Goal: Task Accomplishment & Management: Manage account settings

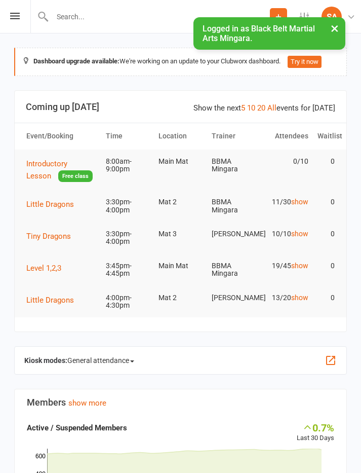
click at [17, 15] on icon at bounding box center [15, 16] width 10 height 7
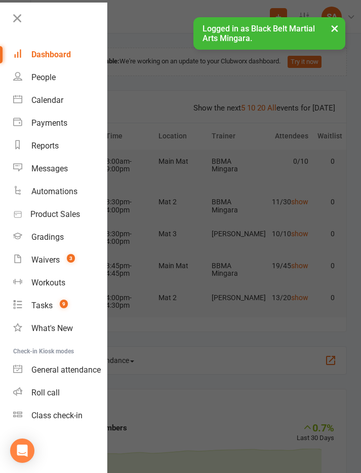
click at [53, 106] on link "Calendar" at bounding box center [60, 100] width 94 height 23
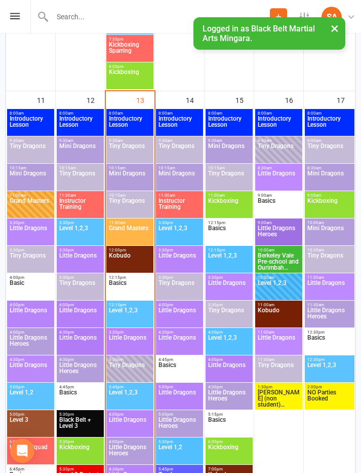
scroll to position [1429, 0]
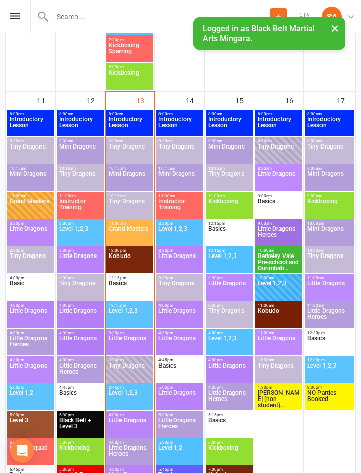
click at [132, 341] on span "Little Dragons" at bounding box center [129, 344] width 43 height 18
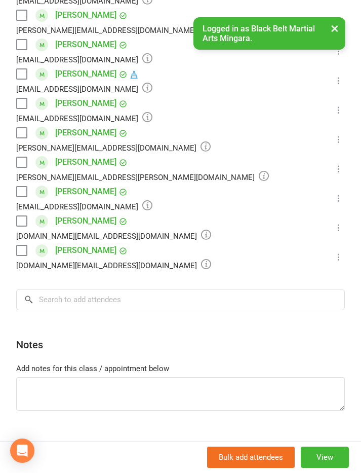
scroll to position [284, 0]
click at [19, 160] on label at bounding box center [21, 162] width 10 height 10
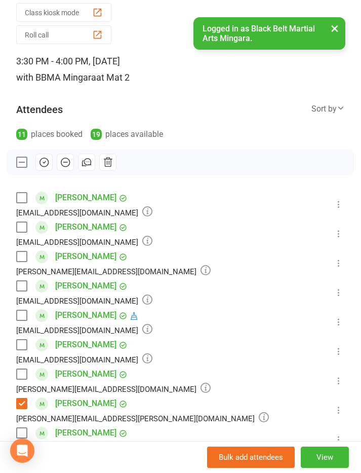
scroll to position [42, 0]
click at [113, 159] on icon "button" at bounding box center [107, 162] width 11 height 11
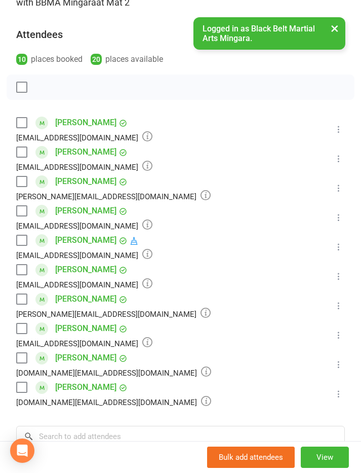
scroll to position [122, 0]
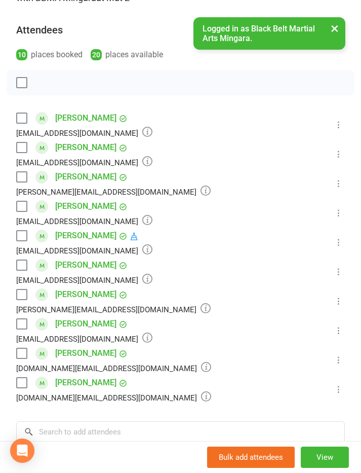
click at [30, 291] on div "Asher Moore Neena-moore@outlook.com" at bounding box center [115, 300] width 199 height 29
click at [26, 290] on label at bounding box center [21, 294] width 10 height 10
click at [23, 328] on label at bounding box center [21, 324] width 10 height 10
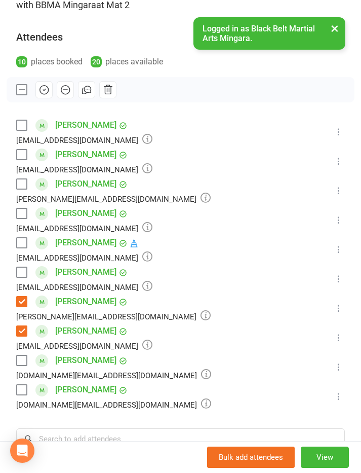
scroll to position [117, 0]
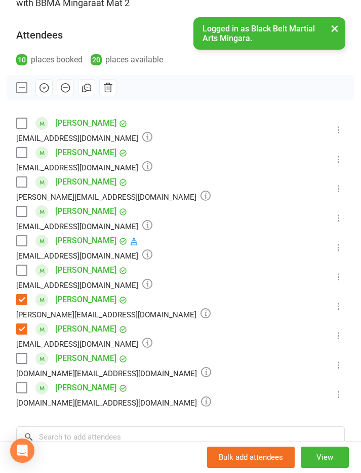
click at [46, 83] on icon "button" at bounding box center [44, 87] width 11 height 11
click at [23, 272] on label at bounding box center [21, 270] width 10 height 10
click at [333, 195] on button at bounding box center [339, 188] width 12 height 12
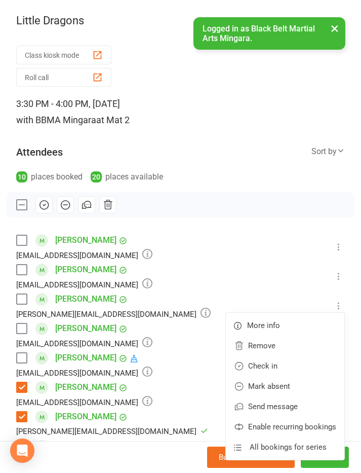
click at [258, 176] on div "10 places booked 20 places available" at bounding box center [180, 177] width 329 height 14
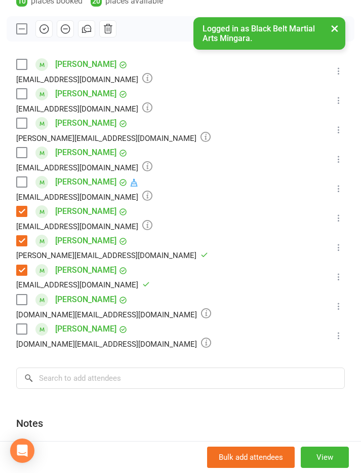
scroll to position [175, 0]
click at [61, 372] on input "search" at bounding box center [180, 378] width 329 height 21
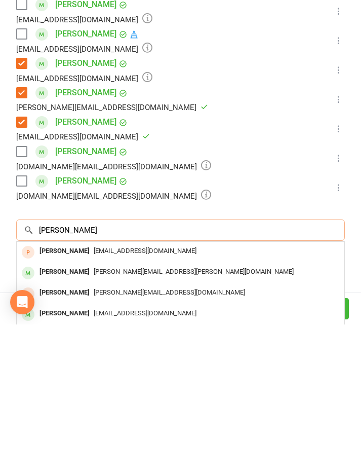
type input "Samul"
click at [56, 413] on div "Samuel Bannerman" at bounding box center [64, 420] width 58 height 15
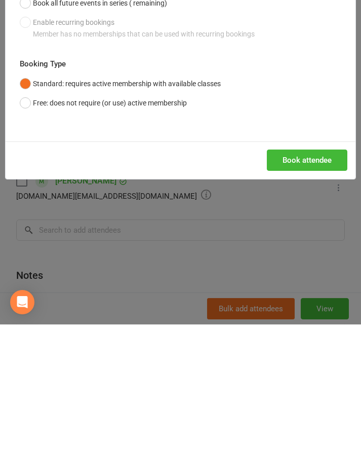
scroll to position [216, 0]
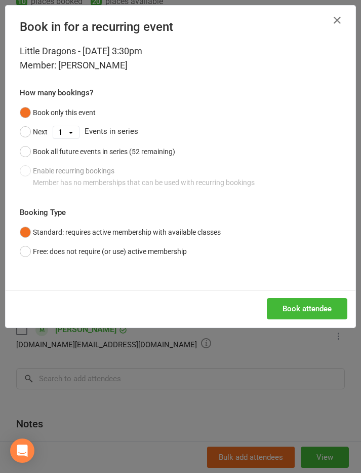
click at [319, 313] on button "Book attendee" at bounding box center [307, 308] width 81 height 21
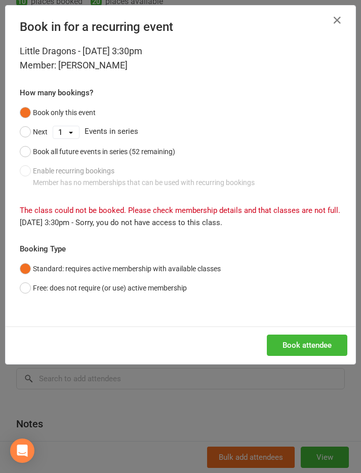
click at [30, 285] on button "Free: does not require (or use) active membership" at bounding box center [103, 287] width 167 height 19
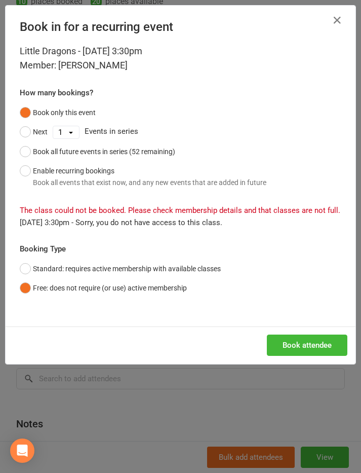
click at [316, 340] on button "Book attendee" at bounding box center [307, 344] width 81 height 21
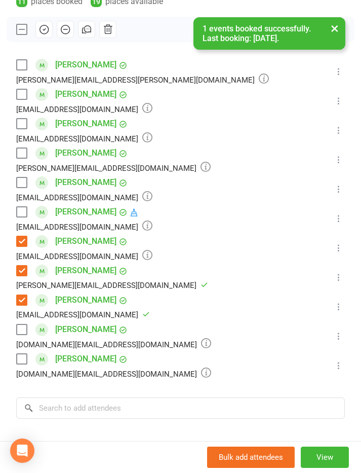
click at [24, 69] on label at bounding box center [21, 65] width 10 height 10
click at [19, 331] on label at bounding box center [21, 329] width 10 height 10
click at [22, 369] on div "katie.jp@hotmail.com" at bounding box center [113, 373] width 195 height 13
click at [17, 360] on label at bounding box center [21, 359] width 10 height 10
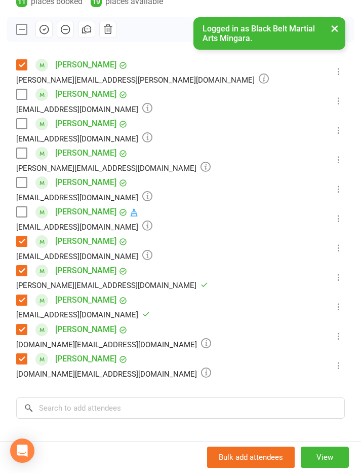
click at [43, 25] on icon "button" at bounding box center [44, 29] width 11 height 11
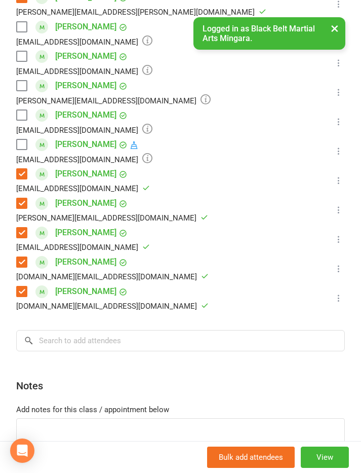
scroll to position [242, 0]
click at [19, 113] on label at bounding box center [21, 115] width 10 height 10
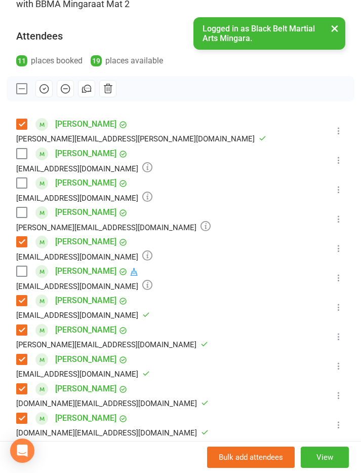
scroll to position [107, 0]
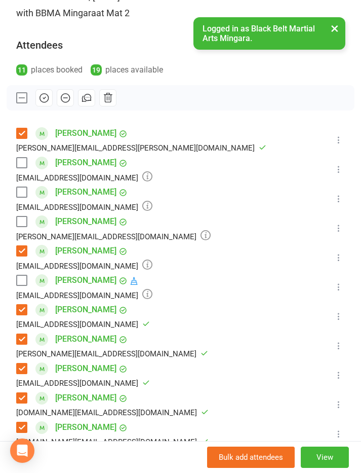
click at [45, 97] on icon "button" at bounding box center [44, 97] width 11 height 11
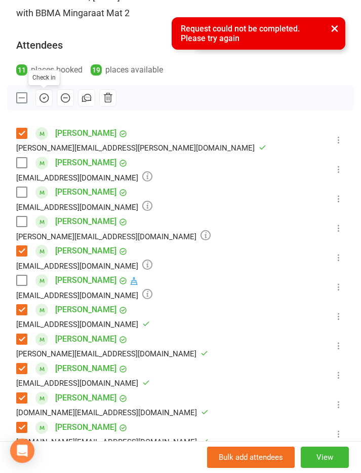
scroll to position [320, 0]
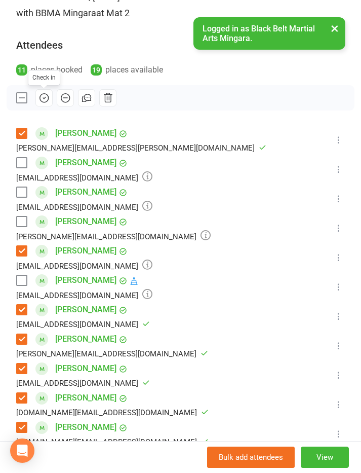
click at [338, 254] on icon at bounding box center [339, 257] width 10 height 10
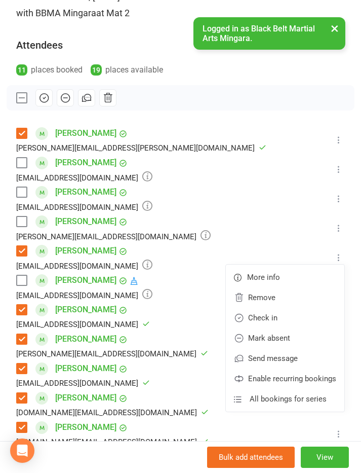
click at [291, 315] on link "Check in" at bounding box center [285, 318] width 119 height 20
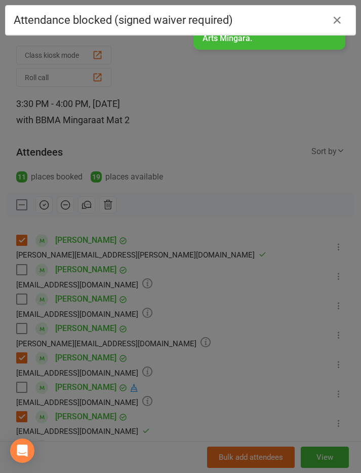
scroll to position [0, 0]
click at [339, 15] on icon "button" at bounding box center [337, 20] width 12 height 12
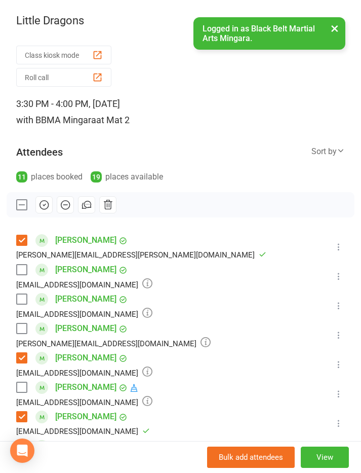
click at [335, 29] on button "×" at bounding box center [335, 28] width 18 height 22
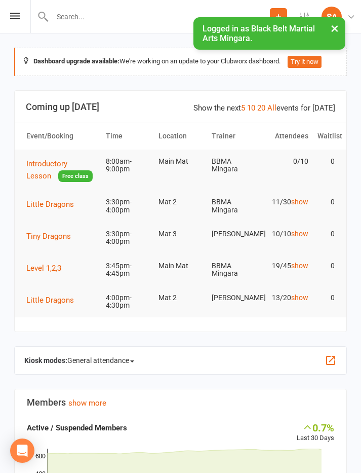
click at [17, 15] on icon at bounding box center [15, 16] width 10 height 7
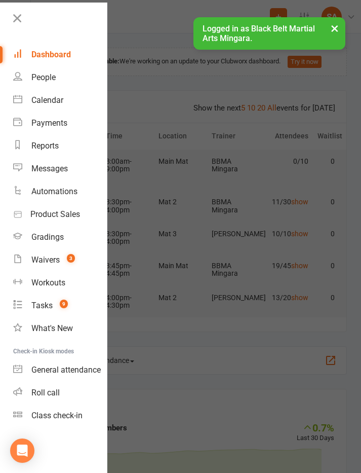
click at [60, 100] on div "Calendar" at bounding box center [47, 100] width 32 height 10
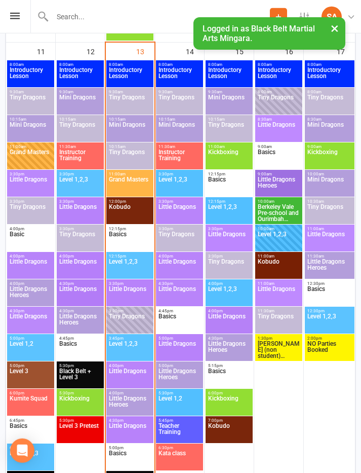
scroll to position [1588, 0]
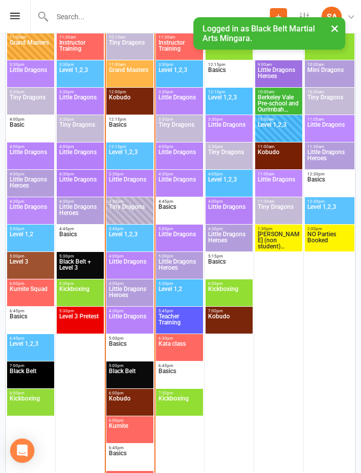
click at [133, 208] on span "Tiny Dragons" at bounding box center [129, 213] width 43 height 18
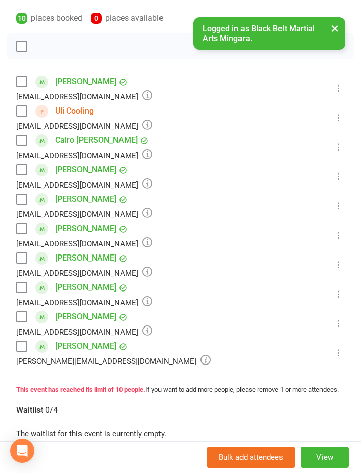
scroll to position [158, 0]
click at [23, 140] on label at bounding box center [21, 141] width 10 height 10
click at [22, 346] on label at bounding box center [21, 347] width 10 height 10
click at [46, 43] on icon "button" at bounding box center [44, 46] width 11 height 11
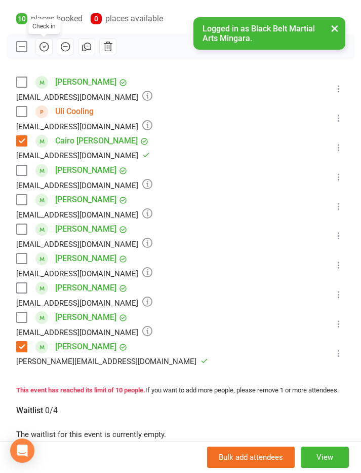
click at [22, 228] on label at bounding box center [21, 229] width 10 height 10
click at [24, 254] on label at bounding box center [21, 258] width 10 height 10
click at [50, 46] on button "button" at bounding box center [43, 46] width 17 height 17
click at [46, 48] on icon "button" at bounding box center [44, 46] width 11 height 11
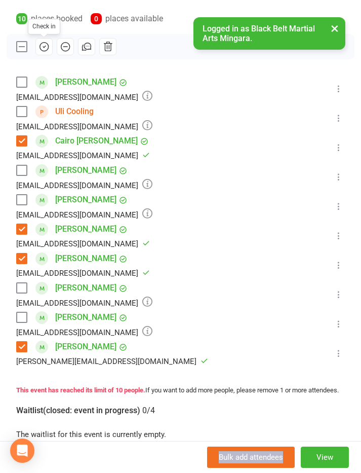
scroll to position [1617, 0]
click at [20, 77] on label at bounding box center [21, 82] width 10 height 10
click at [44, 45] on icon "button" at bounding box center [44, 46] width 11 height 11
click at [340, 88] on icon at bounding box center [339, 89] width 10 height 10
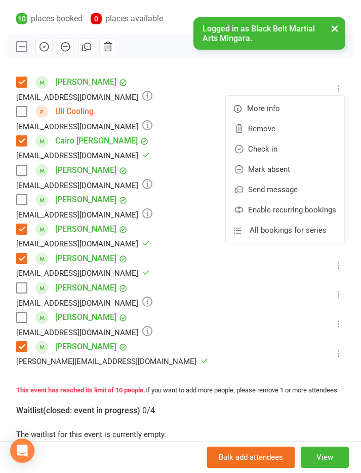
click at [286, 148] on link "Check in" at bounding box center [285, 149] width 119 height 20
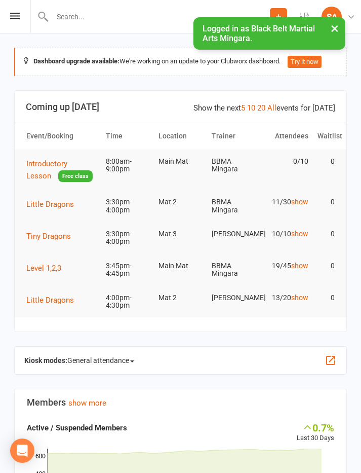
click at [11, 19] on icon at bounding box center [15, 16] width 10 height 7
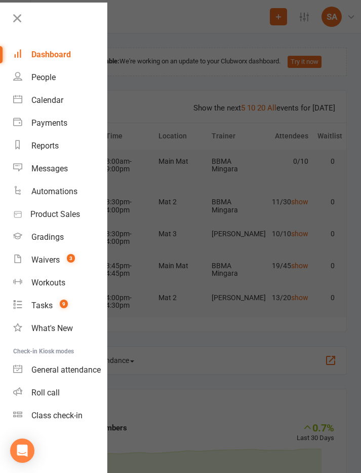
click at [51, 101] on div "Calendar" at bounding box center [47, 100] width 32 height 10
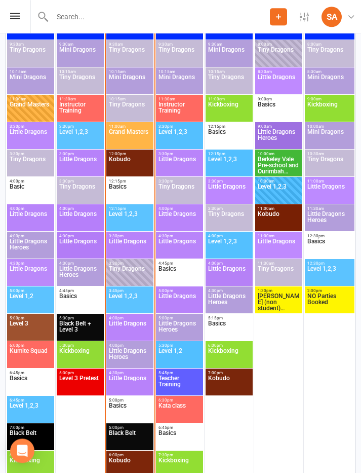
click at [129, 320] on span "Little Dragons" at bounding box center [129, 329] width 43 height 18
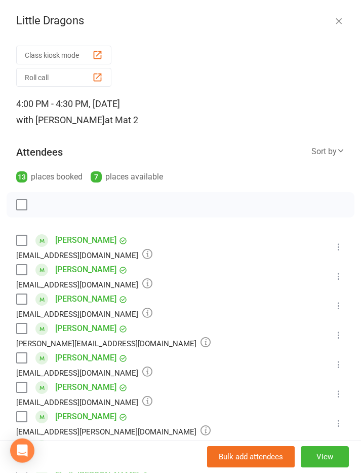
scroll to position [1554, 0]
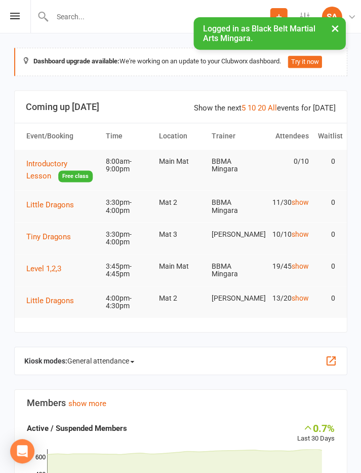
click at [9, 22] on div "Prospect Member Non-attending contact Class / event Appointment Grading event T…" at bounding box center [180, 16] width 361 height 33
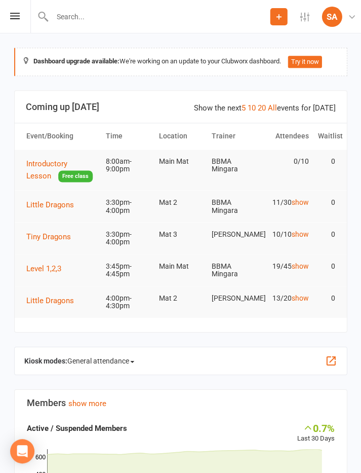
click at [19, 16] on icon at bounding box center [15, 16] width 10 height 7
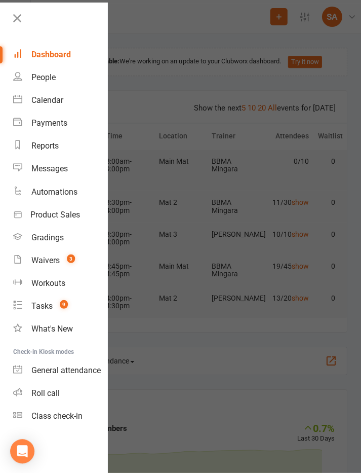
click at [54, 103] on div "Calendar" at bounding box center [47, 100] width 32 height 10
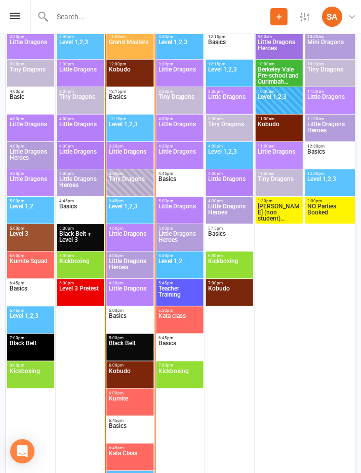
click at [129, 264] on span "Little Dragons Heroes" at bounding box center [129, 267] width 43 height 18
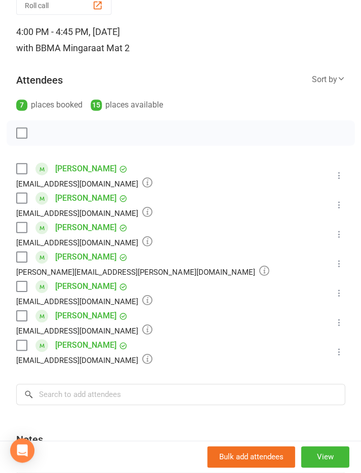
scroll to position [84, 0]
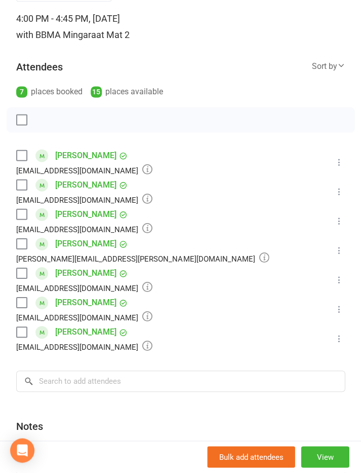
click at [21, 332] on label at bounding box center [21, 332] width 10 height 10
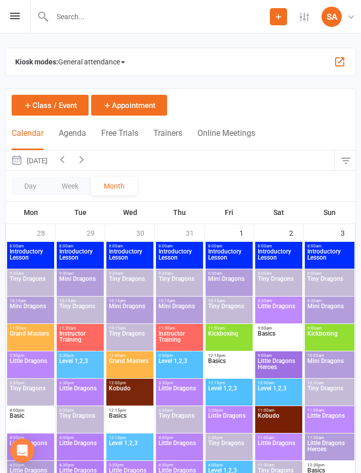
scroll to position [1346, 0]
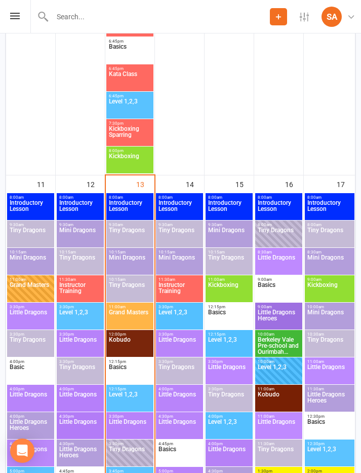
click at [31, 18] on div at bounding box center [150, 16] width 240 height 33
click at [14, 17] on icon at bounding box center [15, 16] width 10 height 7
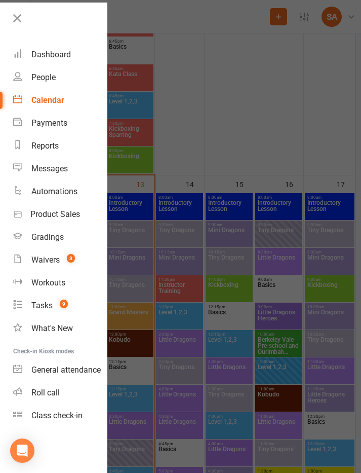
click at [190, 158] on div at bounding box center [180, 236] width 361 height 473
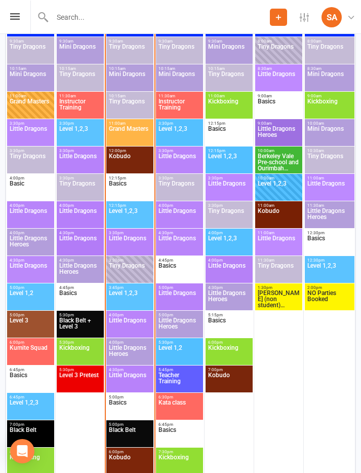
click at [134, 373] on span "Little Dragons" at bounding box center [129, 380] width 43 height 18
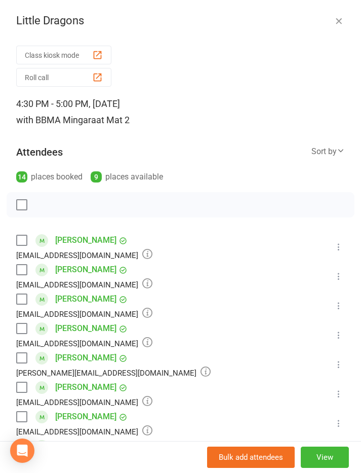
scroll to position [1557, 0]
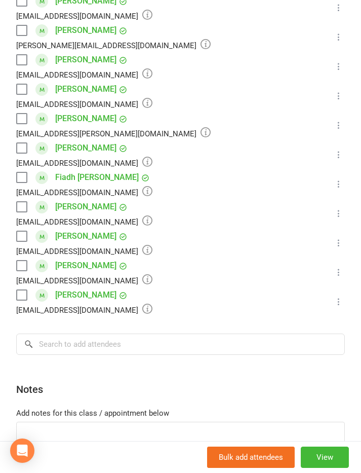
scroll to position [300, 0]
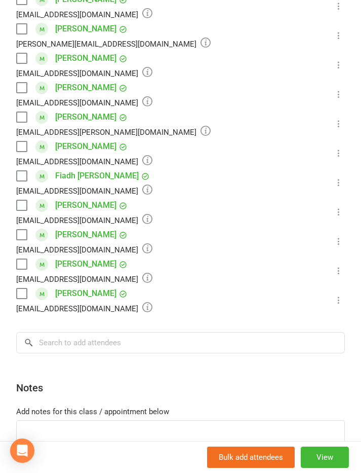
click at [338, 239] on icon at bounding box center [339, 241] width 10 height 10
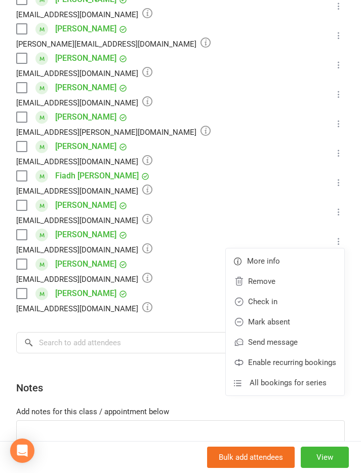
click at [295, 302] on link "Check in" at bounding box center [285, 301] width 119 height 20
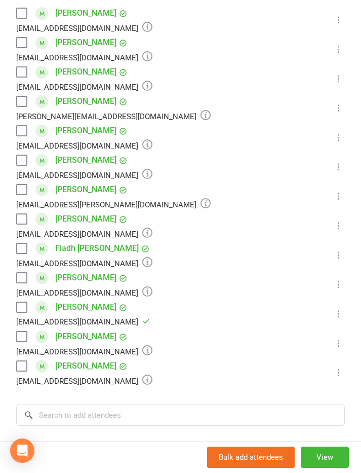
scroll to position [218, 0]
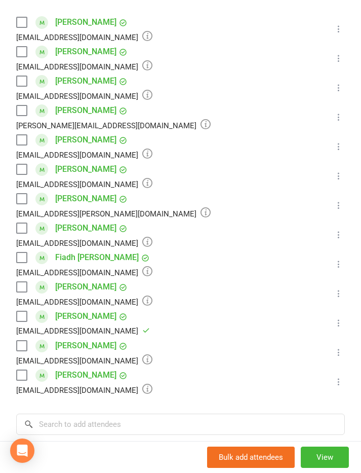
click at [336, 204] on icon at bounding box center [339, 205] width 10 height 10
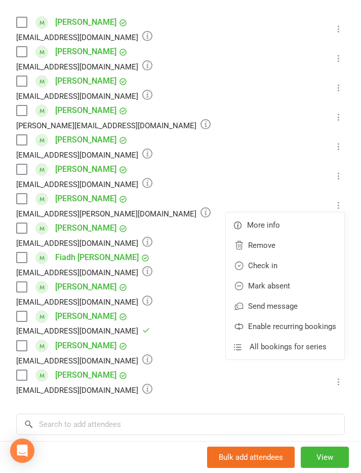
click at [297, 262] on link "Check in" at bounding box center [285, 265] width 119 height 20
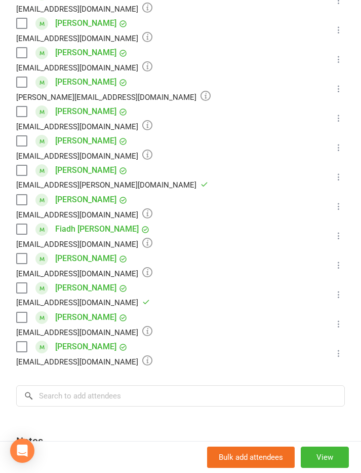
scroll to position [247, 0]
click at [336, 89] on icon at bounding box center [339, 88] width 10 height 10
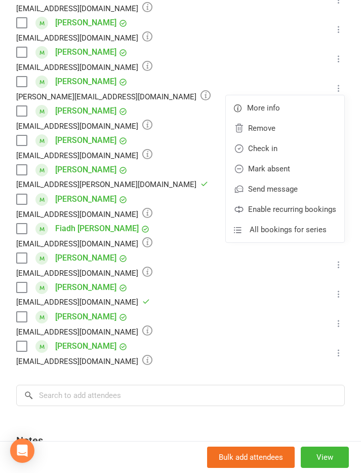
click at [296, 148] on link "Check in" at bounding box center [285, 148] width 119 height 20
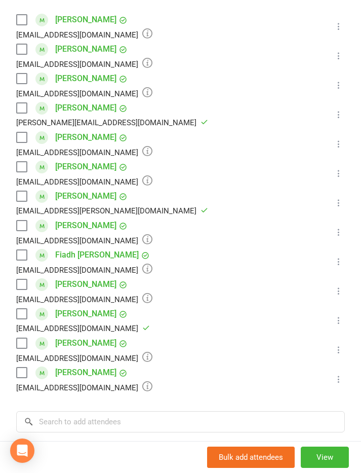
scroll to position [222, 0]
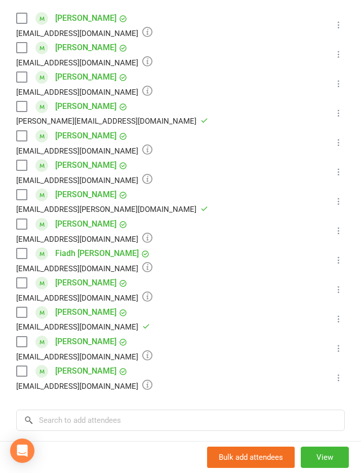
click at [342, 22] on icon at bounding box center [339, 25] width 10 height 10
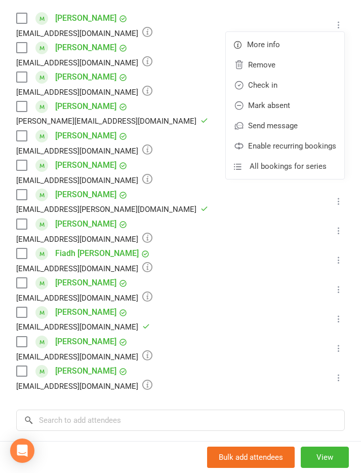
click at [297, 83] on link "Check in" at bounding box center [285, 85] width 119 height 20
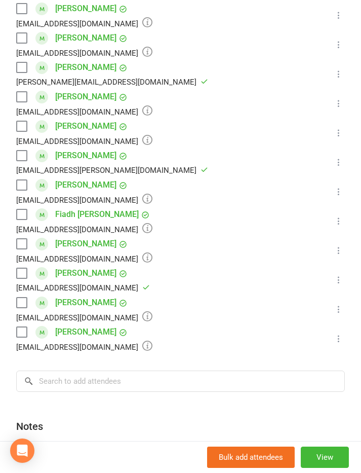
scroll to position [262, 0]
click at [343, 191] on icon at bounding box center [339, 191] width 10 height 10
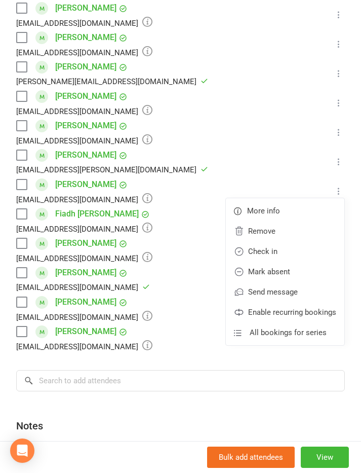
click at [302, 250] on link "Check in" at bounding box center [285, 251] width 119 height 20
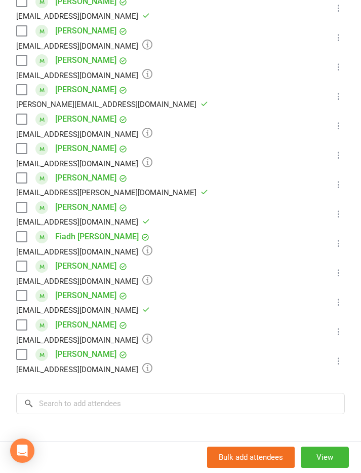
scroll to position [236, 0]
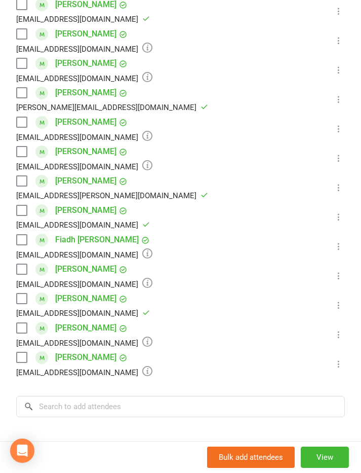
click at [338, 127] on icon at bounding box center [339, 129] width 10 height 10
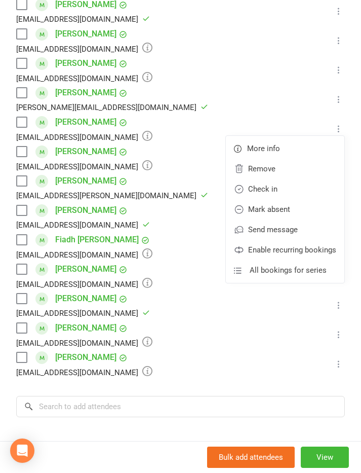
click at [296, 191] on link "Check in" at bounding box center [285, 189] width 119 height 20
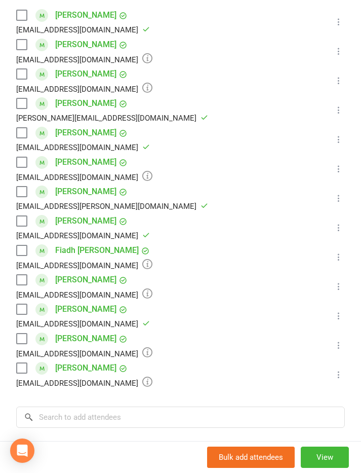
scroll to position [226, 0]
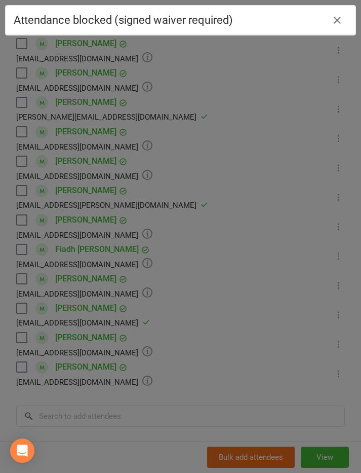
click at [339, 22] on icon "button" at bounding box center [337, 20] width 12 height 12
click at [338, 24] on icon "button" at bounding box center [337, 20] width 12 height 12
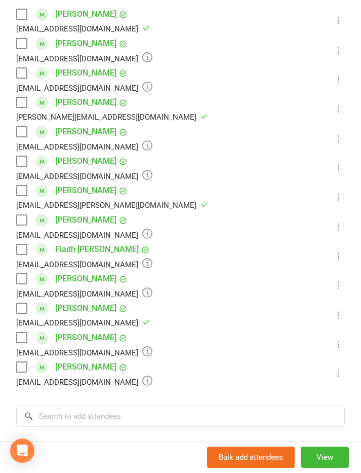
click at [341, 285] on icon at bounding box center [339, 285] width 10 height 10
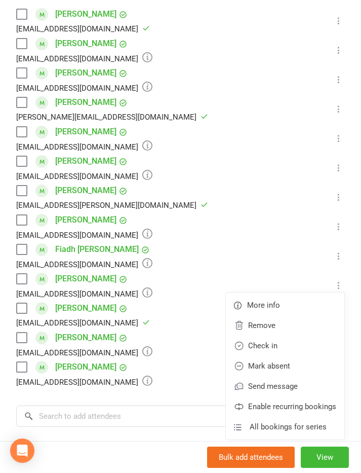
click at [299, 344] on link "Check in" at bounding box center [285, 345] width 119 height 20
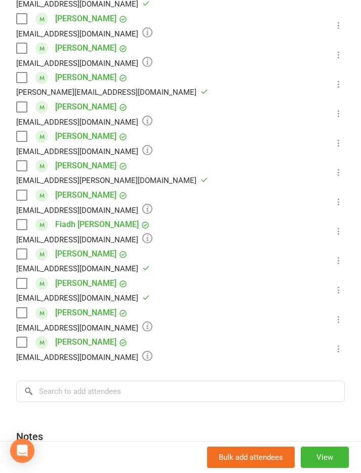
scroll to position [254, 0]
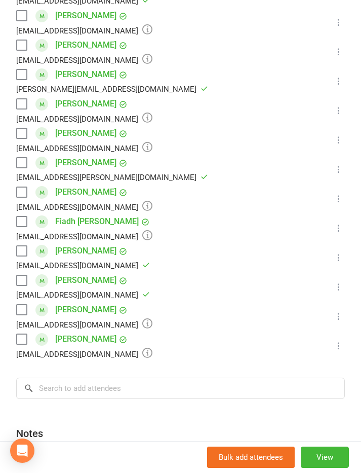
click at [337, 227] on icon at bounding box center [339, 228] width 10 height 10
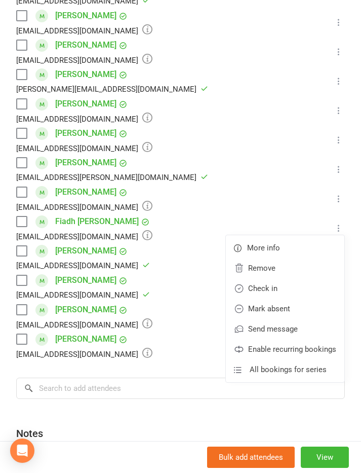
click at [301, 285] on link "Check in" at bounding box center [285, 288] width 119 height 20
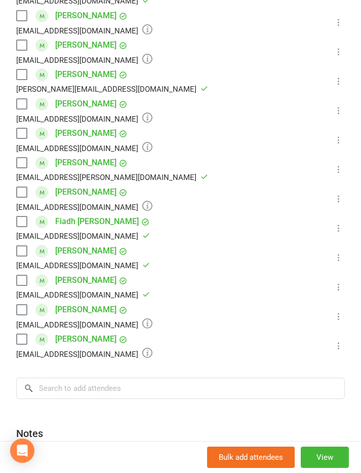
click at [341, 316] on icon at bounding box center [339, 316] width 10 height 10
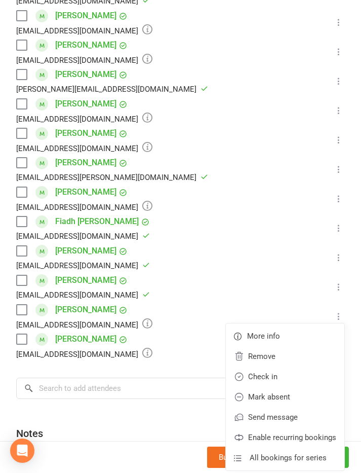
click at [294, 373] on link "Check in" at bounding box center [285, 376] width 119 height 20
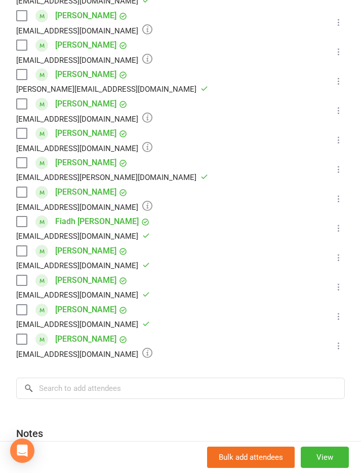
click at [335, 138] on icon at bounding box center [339, 140] width 10 height 10
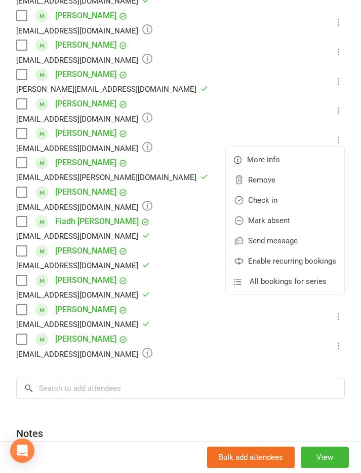
click at [290, 198] on link "Check in" at bounding box center [285, 200] width 119 height 20
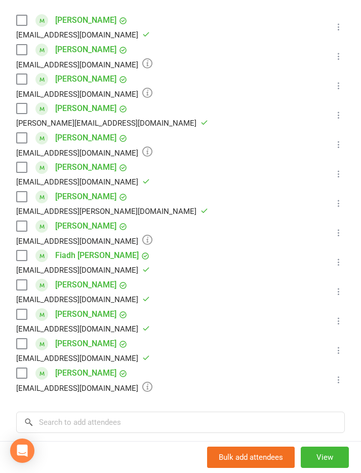
scroll to position [204, 0]
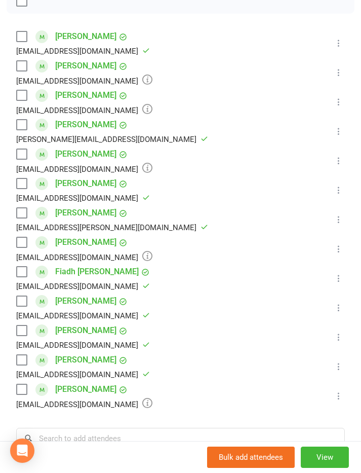
click at [338, 253] on icon at bounding box center [339, 249] width 10 height 10
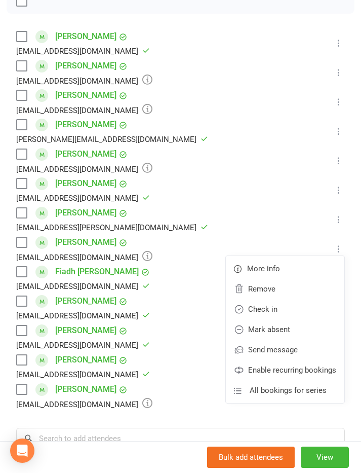
click at [292, 307] on link "Check in" at bounding box center [285, 309] width 119 height 20
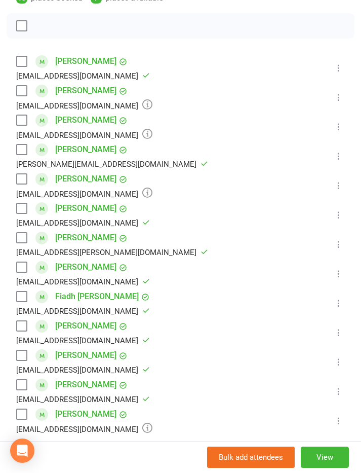
scroll to position [176, 0]
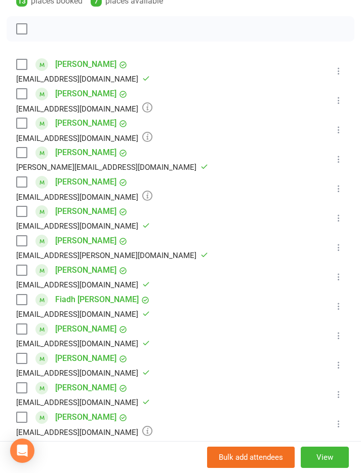
click at [342, 185] on icon at bounding box center [339, 188] width 10 height 10
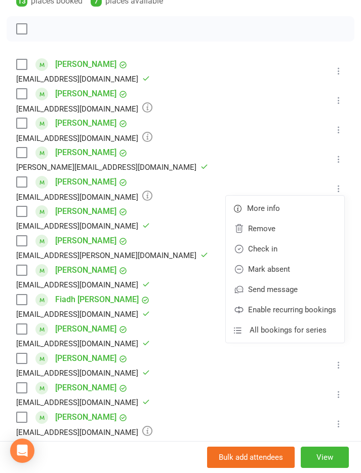
click at [294, 247] on link "Check in" at bounding box center [285, 249] width 119 height 20
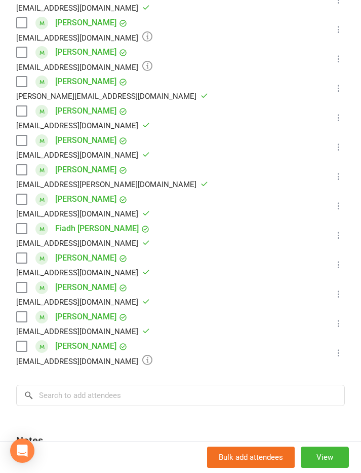
scroll to position [247, 0]
click at [244, 400] on input "search" at bounding box center [180, 394] width 329 height 21
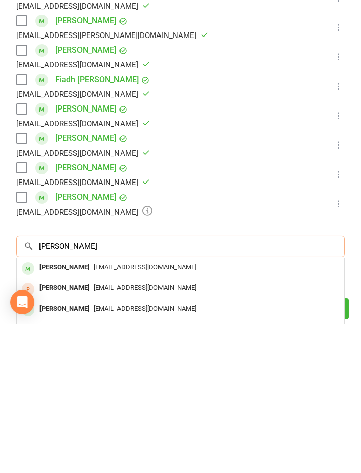
type input "Arthur hall"
click at [51, 408] on div "[PERSON_NAME]" at bounding box center [64, 415] width 58 height 15
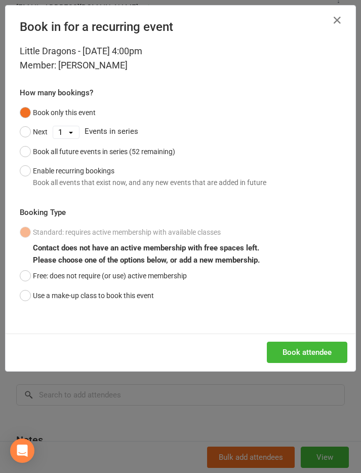
click at [28, 269] on button "Free: does not require (or use) active membership" at bounding box center [103, 275] width 167 height 19
click at [318, 350] on button "Book attendee" at bounding box center [307, 352] width 81 height 21
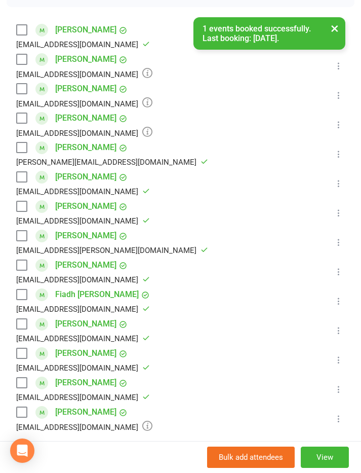
scroll to position [203, 0]
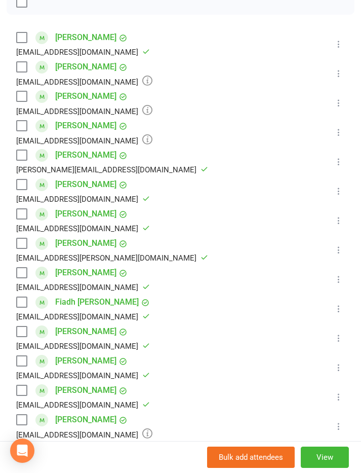
click at [339, 134] on icon at bounding box center [339, 132] width 10 height 10
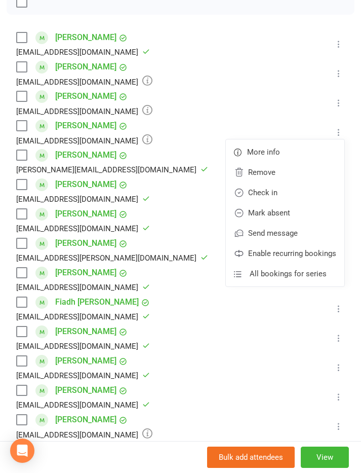
click at [300, 189] on link "Check in" at bounding box center [285, 192] width 119 height 20
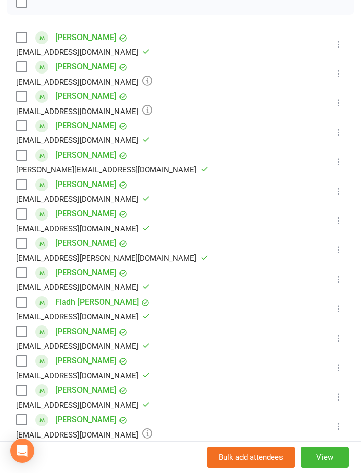
click at [338, 100] on icon at bounding box center [339, 103] width 10 height 10
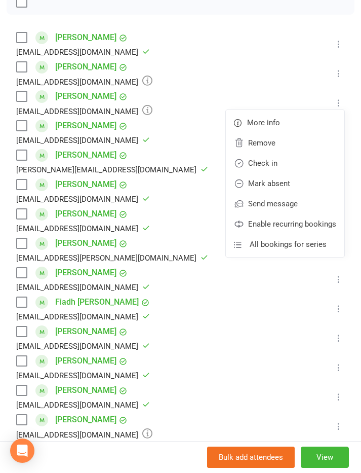
click at [291, 162] on link "Check in" at bounding box center [285, 163] width 119 height 20
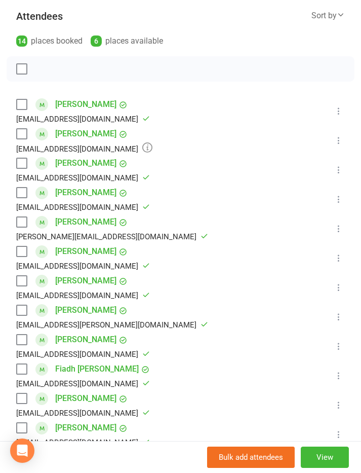
scroll to position [118, 0]
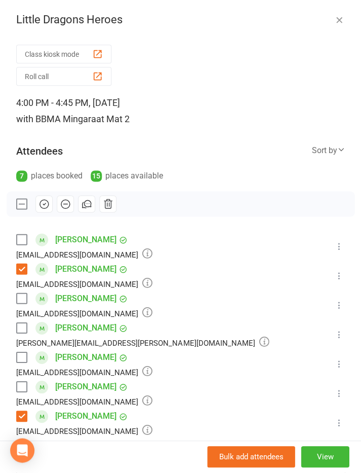
scroll to position [84, 0]
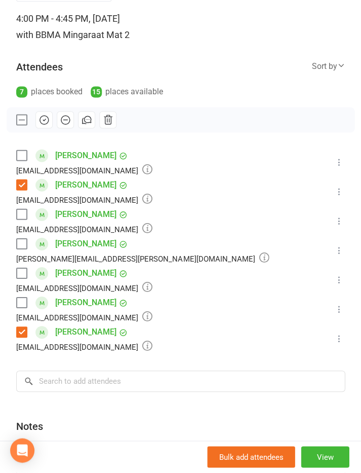
click at [343, 190] on icon at bounding box center [339, 192] width 10 height 10
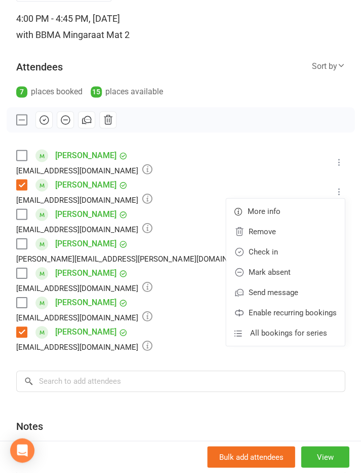
click at [297, 250] on link "Check in" at bounding box center [285, 252] width 119 height 20
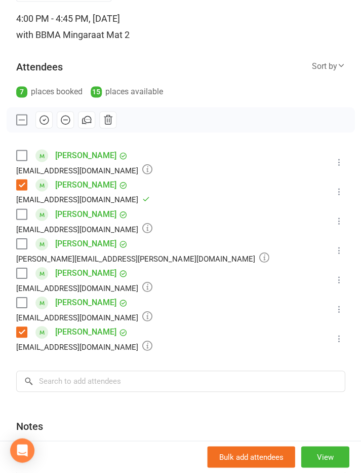
click at [339, 218] on icon at bounding box center [339, 221] width 10 height 10
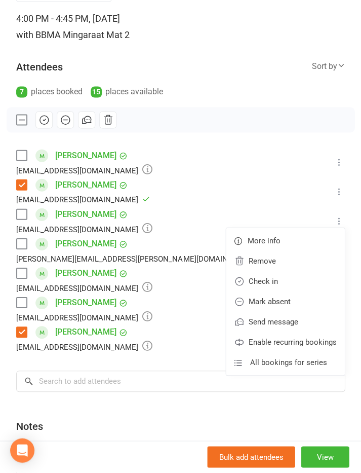
click at [292, 281] on link "Check in" at bounding box center [285, 282] width 119 height 20
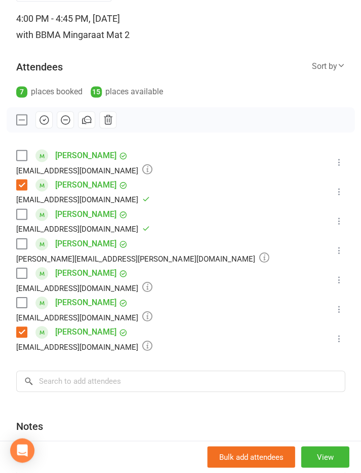
click at [23, 210] on label at bounding box center [21, 215] width 10 height 10
click at [21, 151] on label at bounding box center [21, 156] width 10 height 10
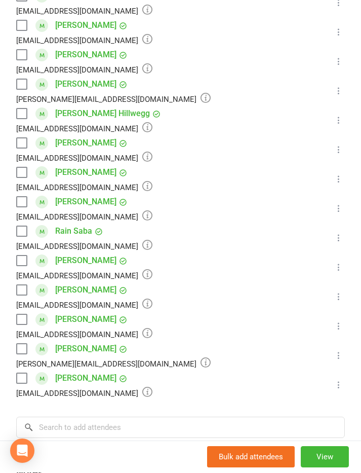
scroll to position [272, 0]
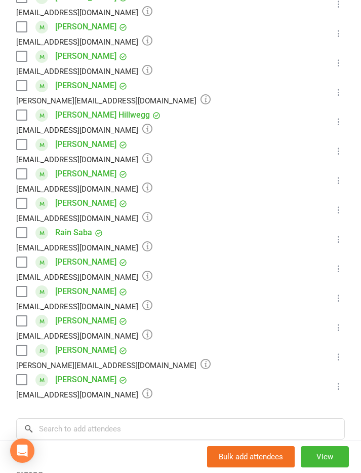
click at [19, 88] on label at bounding box center [21, 86] width 10 height 10
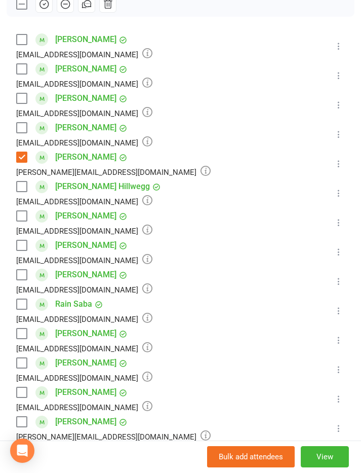
scroll to position [1557, 0]
click at [42, 8] on icon "button" at bounding box center [44, 4] width 9 height 9
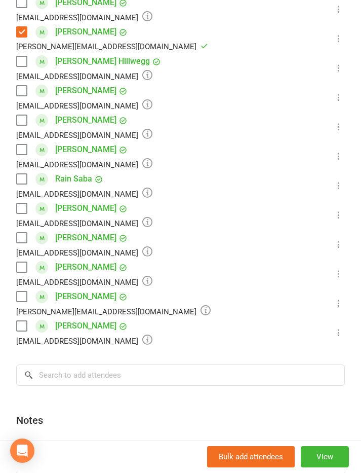
scroll to position [324, 0]
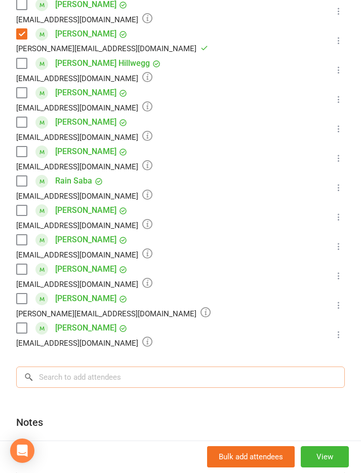
click at [50, 368] on input "search" at bounding box center [180, 376] width 329 height 21
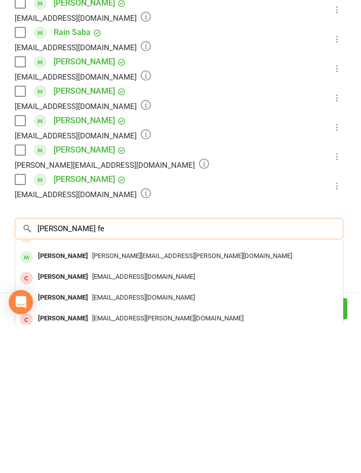
scroll to position [1624, 0]
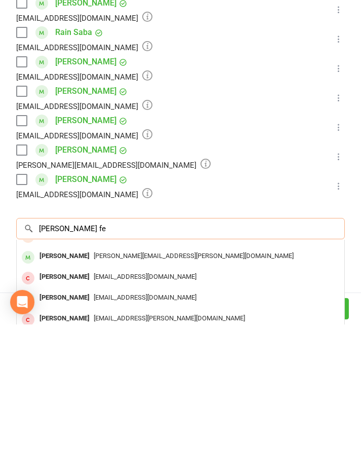
type input "[PERSON_NAME] fe"
click at [77, 439] on div "[PERSON_NAME]" at bounding box center [64, 446] width 58 height 15
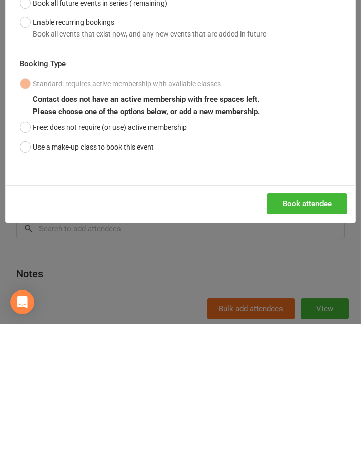
scroll to position [1772, 0]
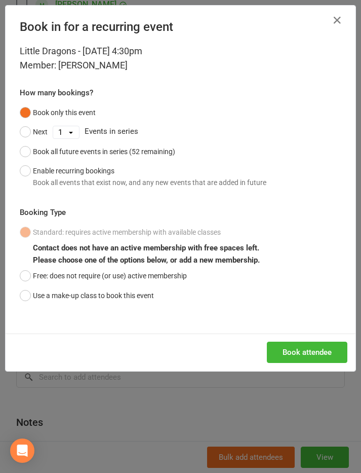
click at [28, 147] on button "Book all future events in series (52 remaining)" at bounding box center [98, 151] width 156 height 19
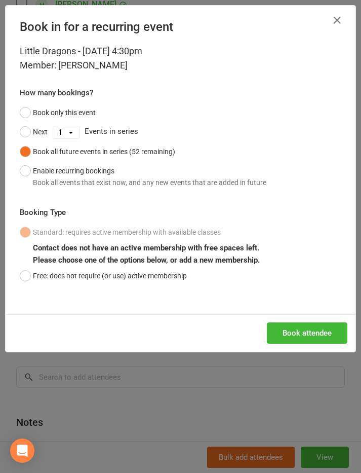
click at [30, 276] on button "Free: does not require (or use) active membership" at bounding box center [103, 275] width 167 height 19
click at [304, 327] on button "Book attendee" at bounding box center [307, 332] width 81 height 21
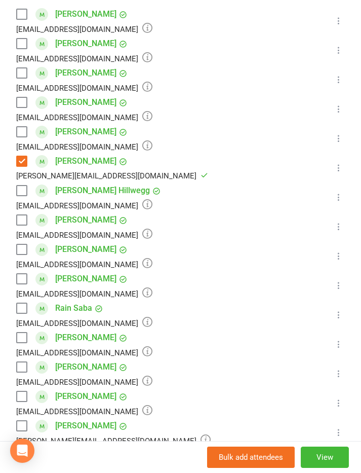
scroll to position [183, 0]
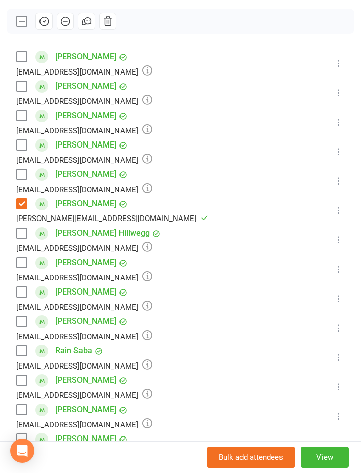
click at [20, 83] on label at bounding box center [21, 86] width 10 height 10
click at [44, 22] on icon "button" at bounding box center [43, 21] width 1 height 1
click at [22, 296] on label at bounding box center [21, 292] width 10 height 10
click at [41, 20] on icon "button" at bounding box center [44, 21] width 11 height 11
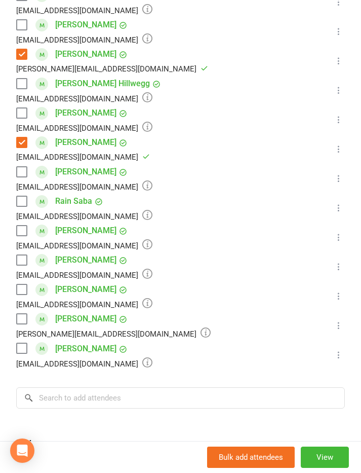
scroll to position [332, 0]
click at [78, 400] on input "search" at bounding box center [180, 398] width 329 height 21
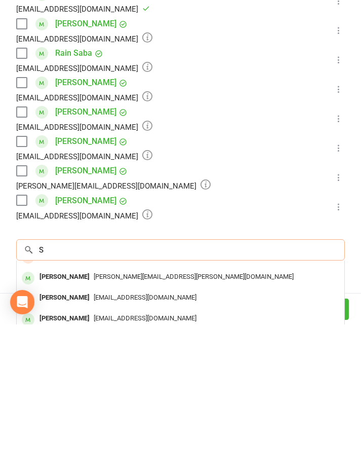
scroll to position [0, 0]
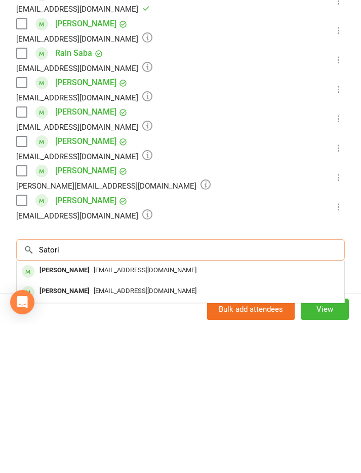
type input "Satori"
click at [258, 412] on div "[EMAIL_ADDRESS][DOMAIN_NAME]" at bounding box center [181, 419] width 320 height 15
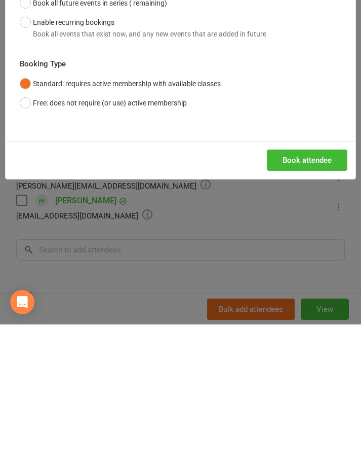
scroll to position [2008, 0]
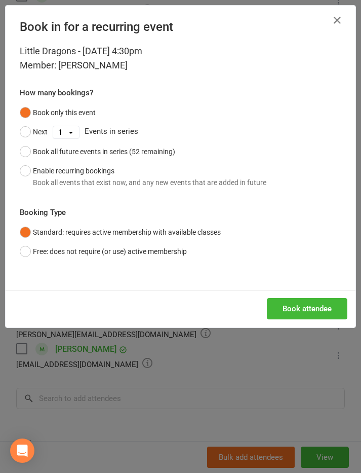
click at [27, 247] on button "Free: does not require (or use) active membership" at bounding box center [103, 251] width 167 height 19
click at [30, 144] on button "Book all future events in series (52 remaining)" at bounding box center [98, 151] width 156 height 19
click at [26, 110] on button "Book only this event" at bounding box center [58, 112] width 76 height 19
click at [313, 298] on button "Book attendee" at bounding box center [307, 308] width 81 height 21
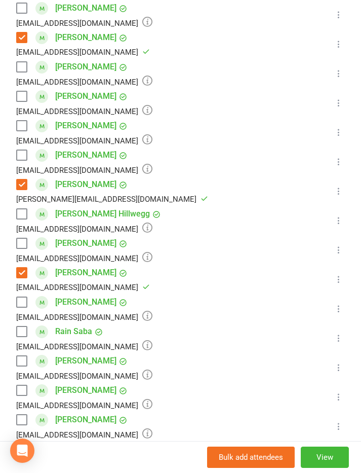
scroll to position [229, 0]
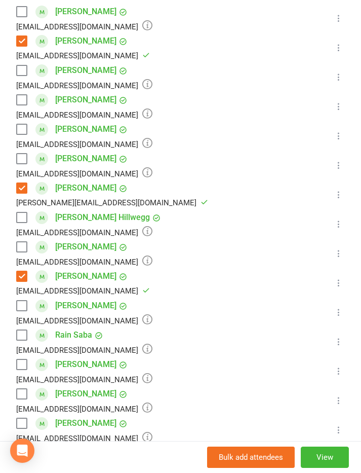
click at [24, 151] on div "Satori Impey [EMAIL_ADDRESS][DOMAIN_NAME]" at bounding box center [86, 165] width 140 height 29
click at [22, 156] on label at bounding box center [21, 159] width 10 height 10
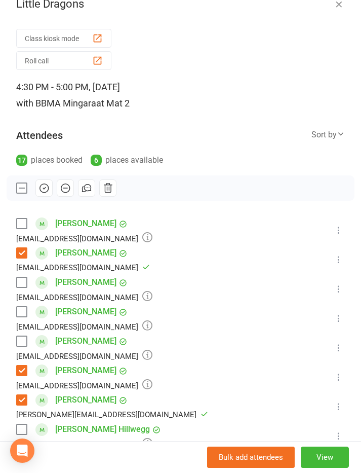
scroll to position [16, 0]
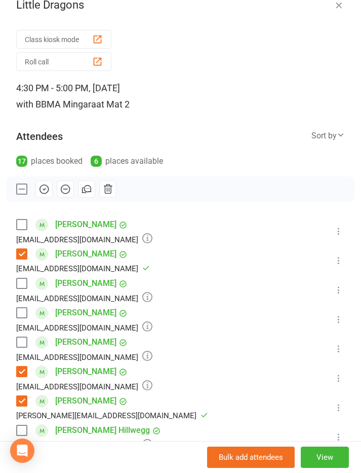
click at [41, 188] on icon "button" at bounding box center [44, 188] width 11 height 11
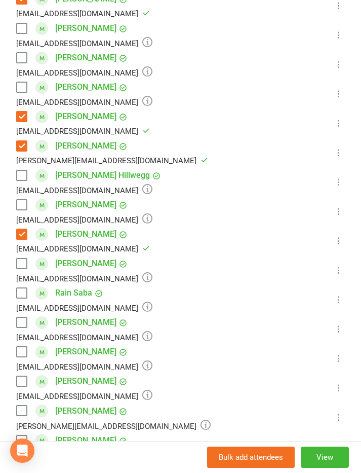
scroll to position [278, 0]
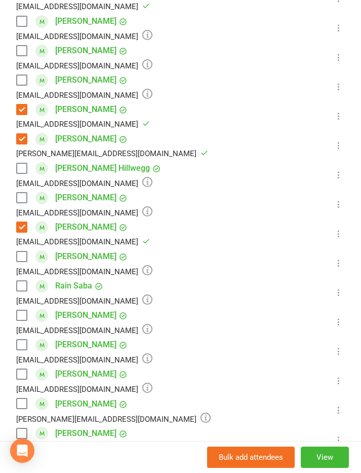
click at [22, 281] on label at bounding box center [21, 286] width 10 height 10
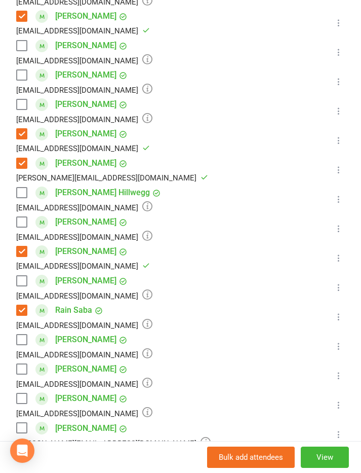
scroll to position [252, 0]
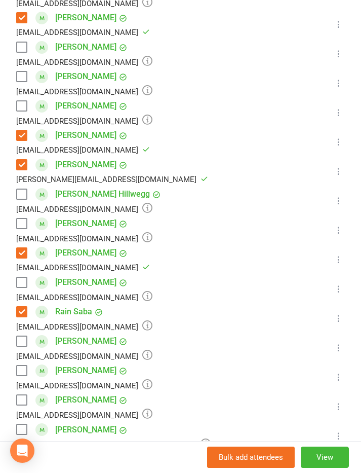
click at [20, 47] on label at bounding box center [21, 47] width 10 height 10
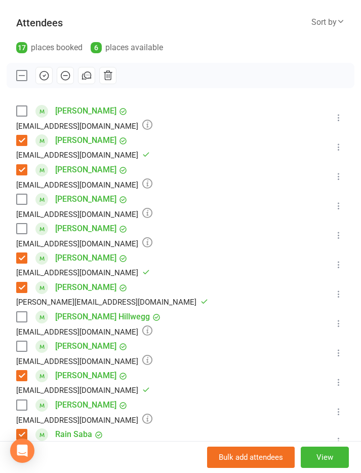
scroll to position [130, 0]
click at [44, 76] on icon "button" at bounding box center [43, 75] width 1 height 1
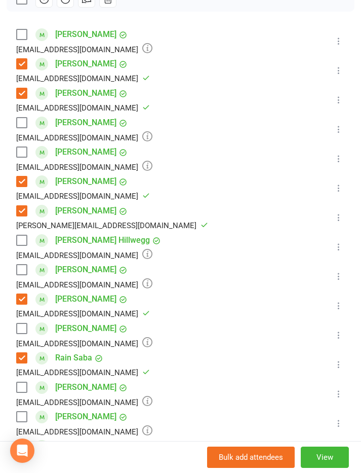
scroll to position [212, 0]
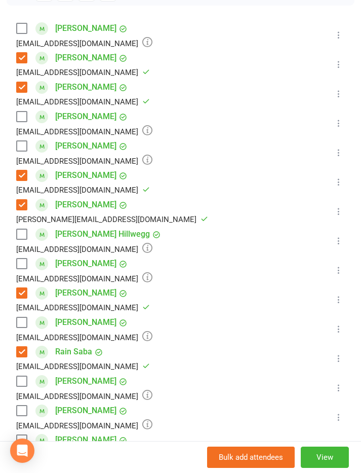
click at [24, 234] on label at bounding box center [21, 234] width 10 height 10
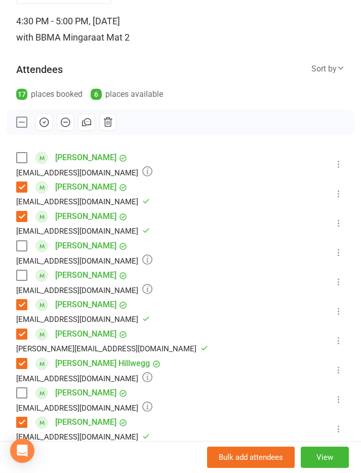
scroll to position [83, 0]
click at [45, 117] on icon "button" at bounding box center [44, 121] width 11 height 11
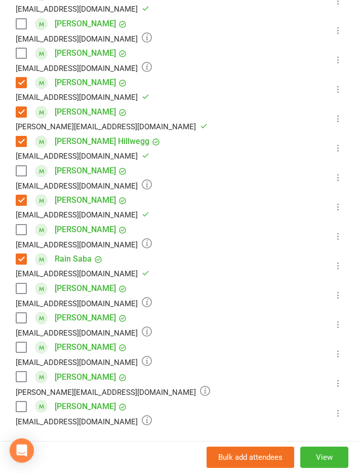
scroll to position [2008, 0]
click at [25, 401] on label at bounding box center [21, 406] width 10 height 10
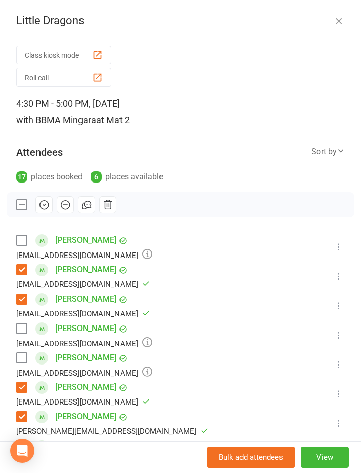
scroll to position [0, 0]
click at [41, 200] on icon "button" at bounding box center [44, 204] width 11 height 11
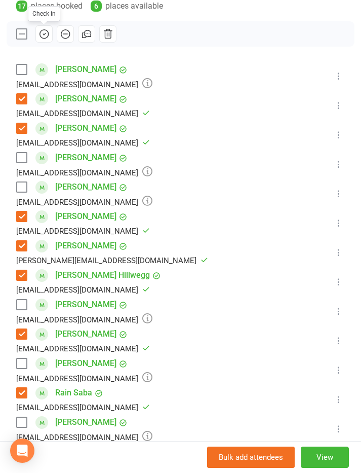
scroll to position [178, 0]
